Goal: Task Accomplishment & Management: Manage account settings

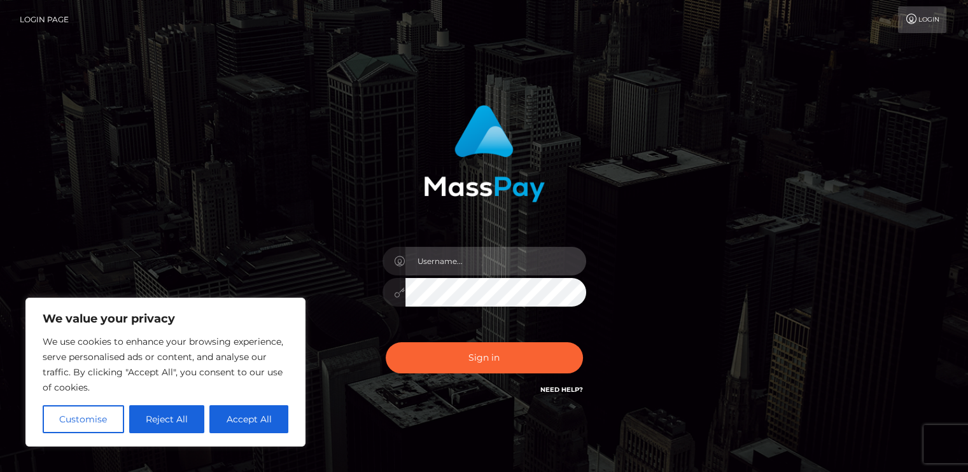
click at [543, 260] on input "text" at bounding box center [495, 261] width 181 height 29
type input "[EMAIL_ADDRESS][DOMAIN_NAME]"
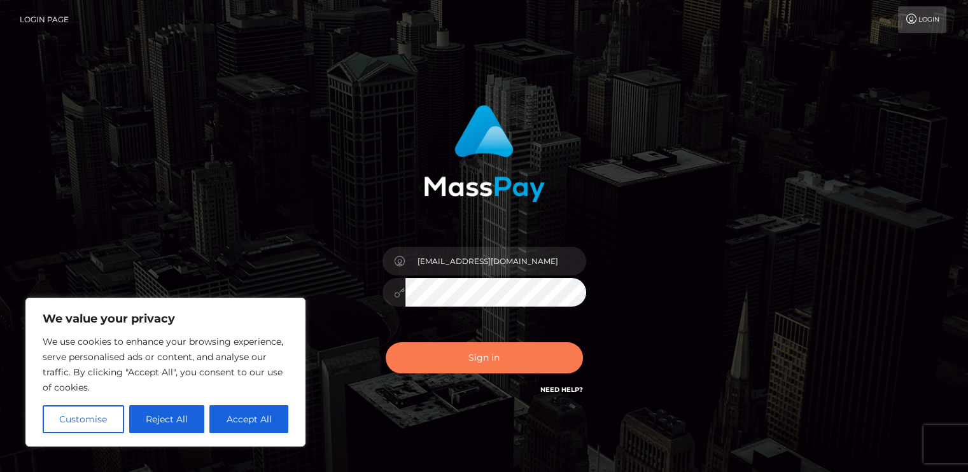
click at [521, 353] on button "Sign in" at bounding box center [484, 357] width 197 height 31
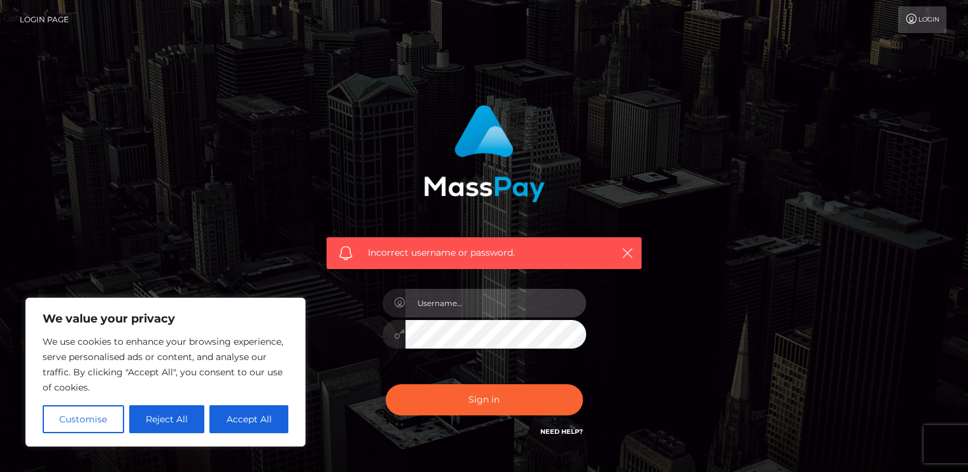
type input "[EMAIL_ADDRESS][DOMAIN_NAME]"
click at [389, 333] on div at bounding box center [484, 332] width 204 height 25
click at [386, 384] on button "Sign in" at bounding box center [484, 399] width 197 height 31
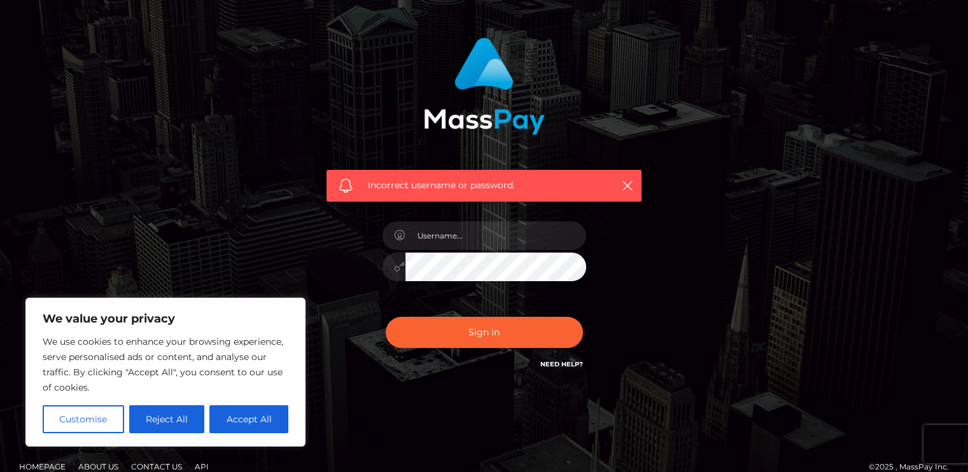
scroll to position [84, 0]
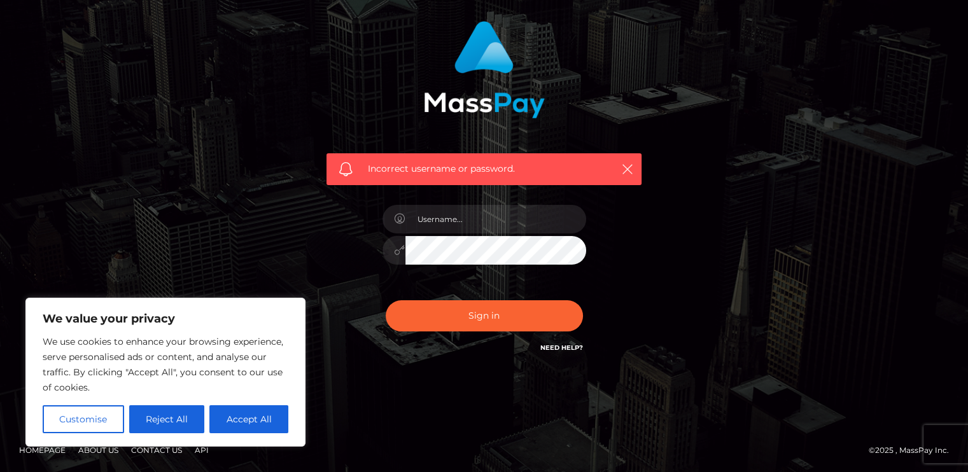
click at [562, 347] on link "Need Help?" at bounding box center [561, 348] width 43 height 8
click at [552, 348] on link "Need Help?" at bounding box center [561, 348] width 43 height 8
click at [261, 423] on button "Accept All" at bounding box center [248, 419] width 79 height 28
checkbox input "true"
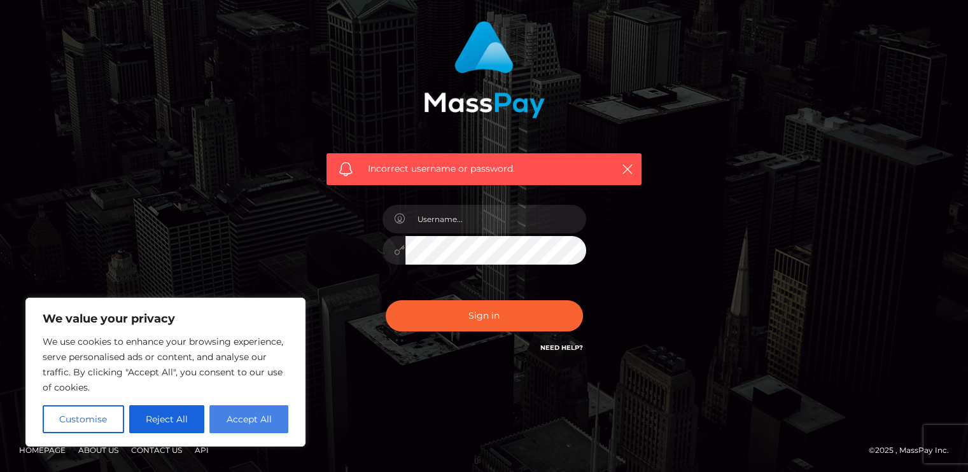
checkbox input "true"
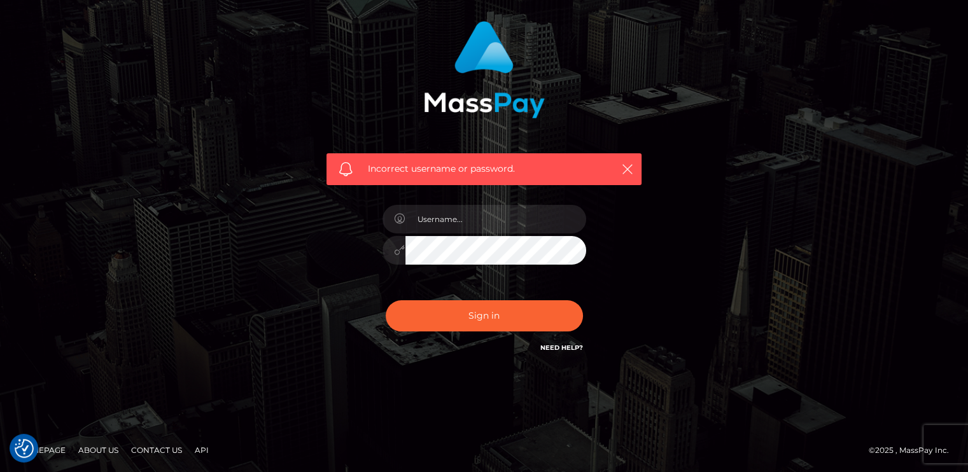
drag, startPoint x: 404, startPoint y: 438, endPoint x: 751, endPoint y: 352, distance: 357.2
click at [752, 352] on div "Incorrect username or password." at bounding box center [484, 194] width 725 height 366
click at [498, 212] on input "text" at bounding box center [495, 219] width 181 height 29
type input "[EMAIL_ADDRESS][DOMAIN_NAME]"
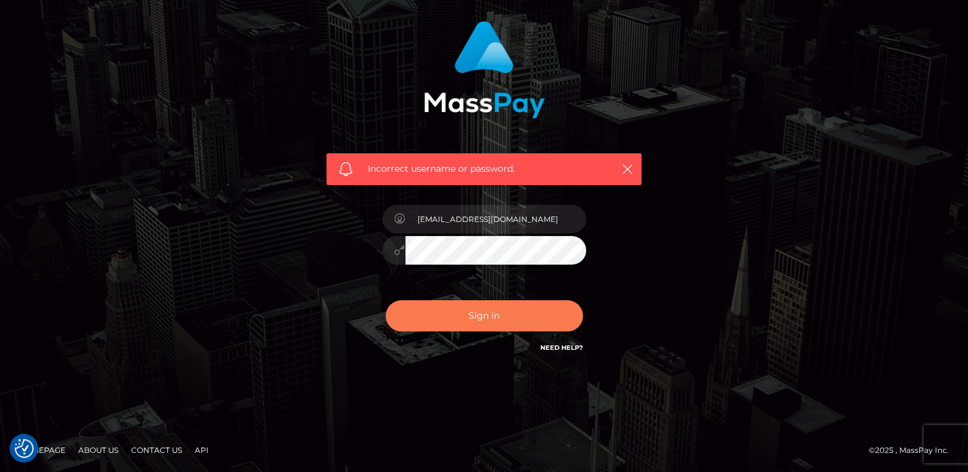
click at [501, 309] on button "Sign in" at bounding box center [484, 315] width 197 height 31
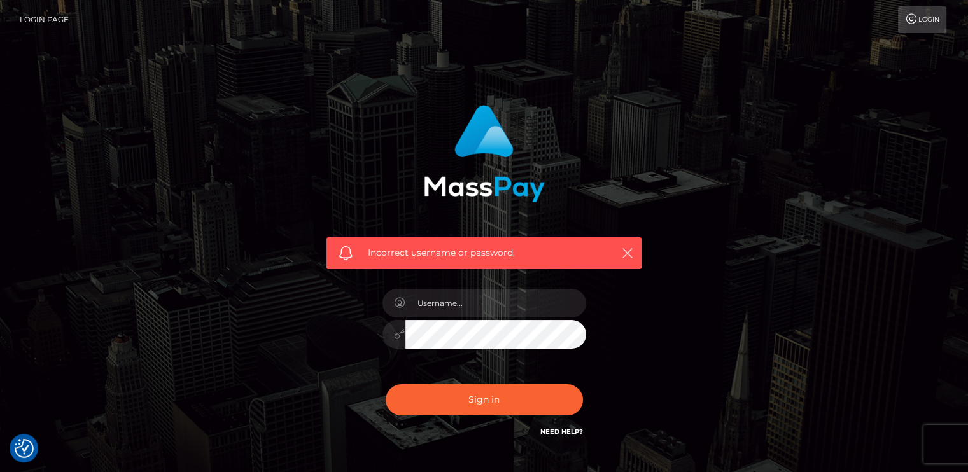
click at [922, 18] on link "Login" at bounding box center [922, 19] width 48 height 27
